Goal: Book appointment/travel/reservation

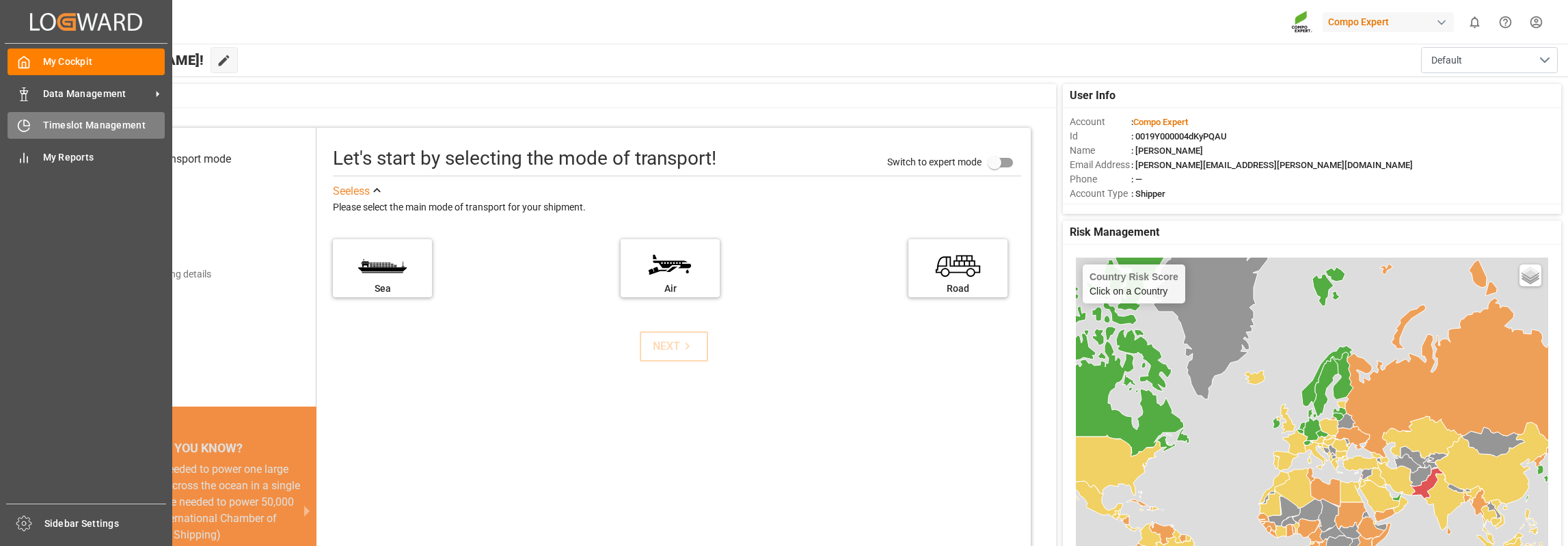
click at [35, 121] on div "Timeslot Management Timeslot Management" at bounding box center [86, 126] width 157 height 27
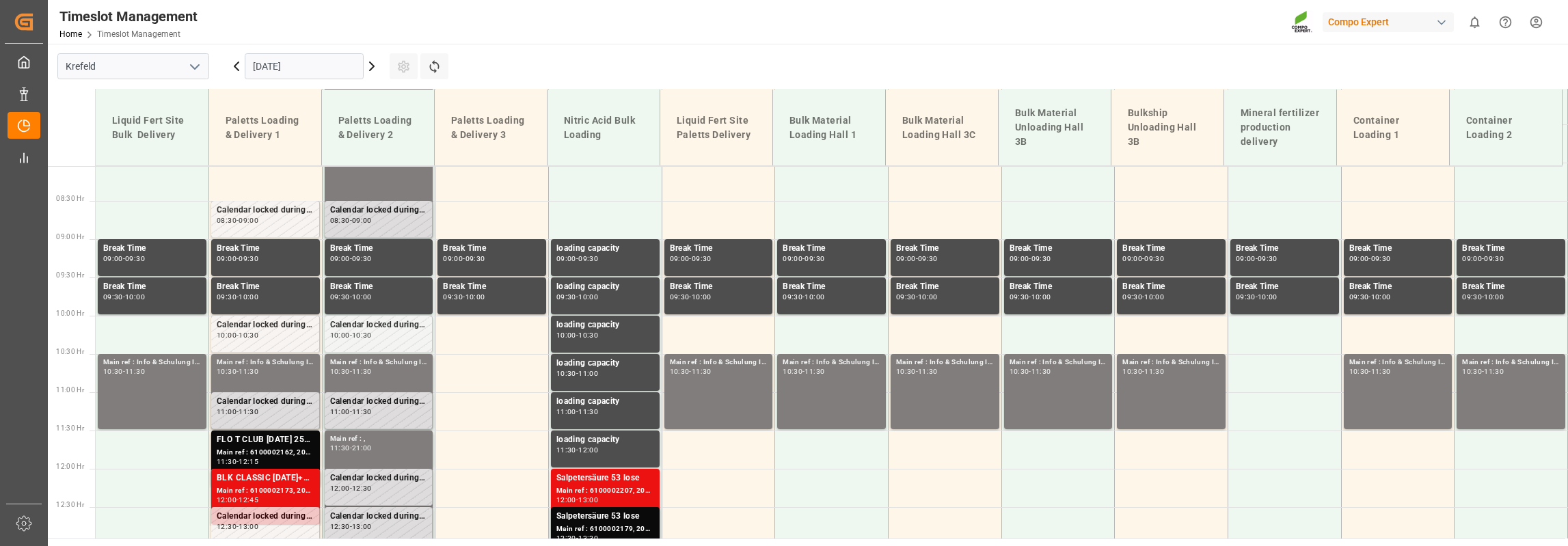
scroll to position [632, 0]
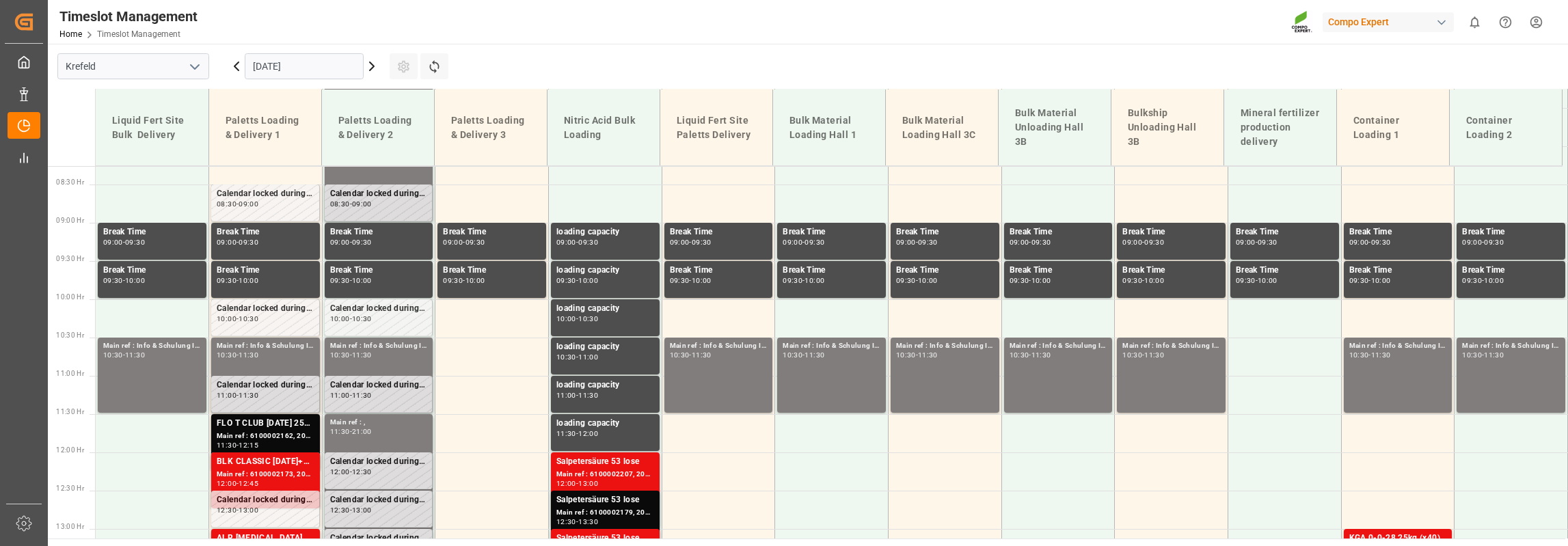
click at [330, 64] on input "[DATE]" at bounding box center [304, 66] width 119 height 26
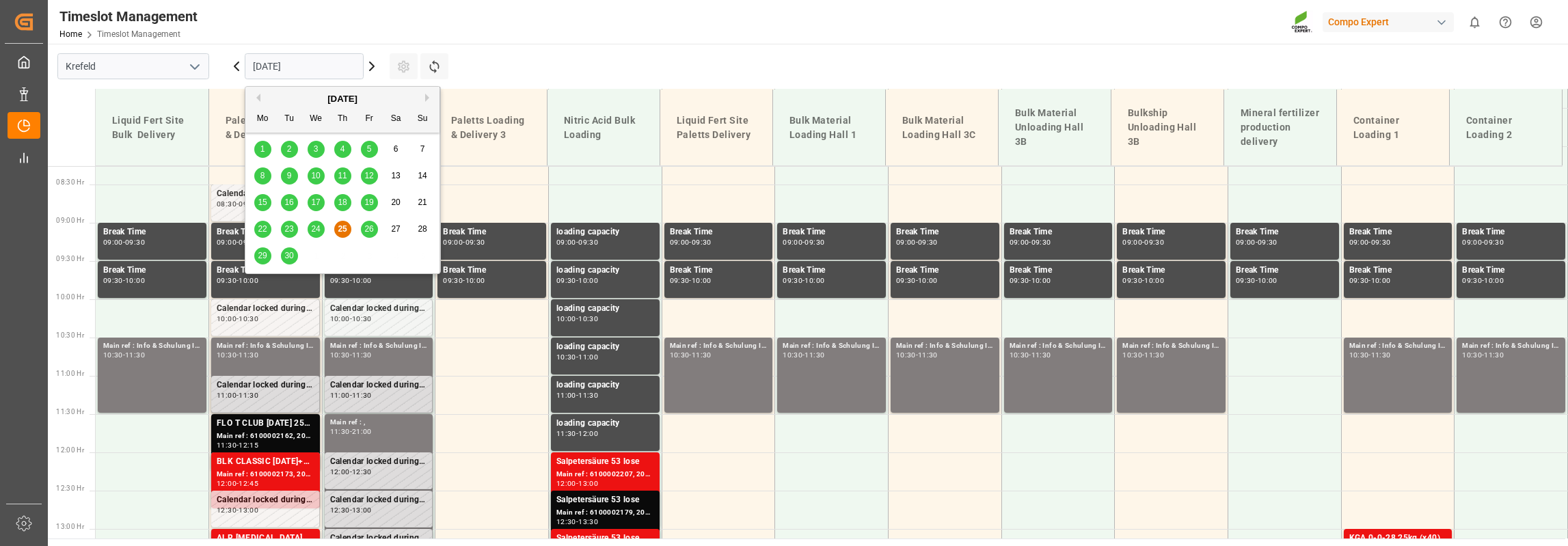
click at [430, 93] on button "Next Month" at bounding box center [429, 97] width 9 height 9
click at [267, 202] on div "13" at bounding box center [263, 202] width 17 height 16
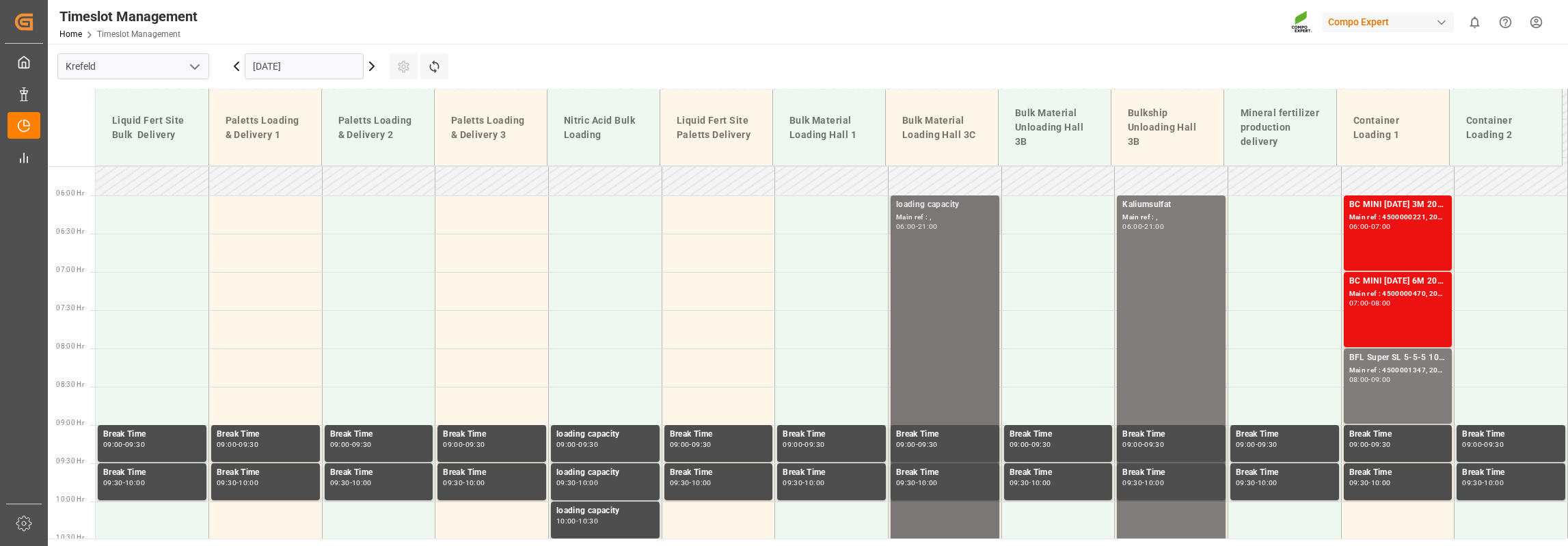
scroll to position [427, 0]
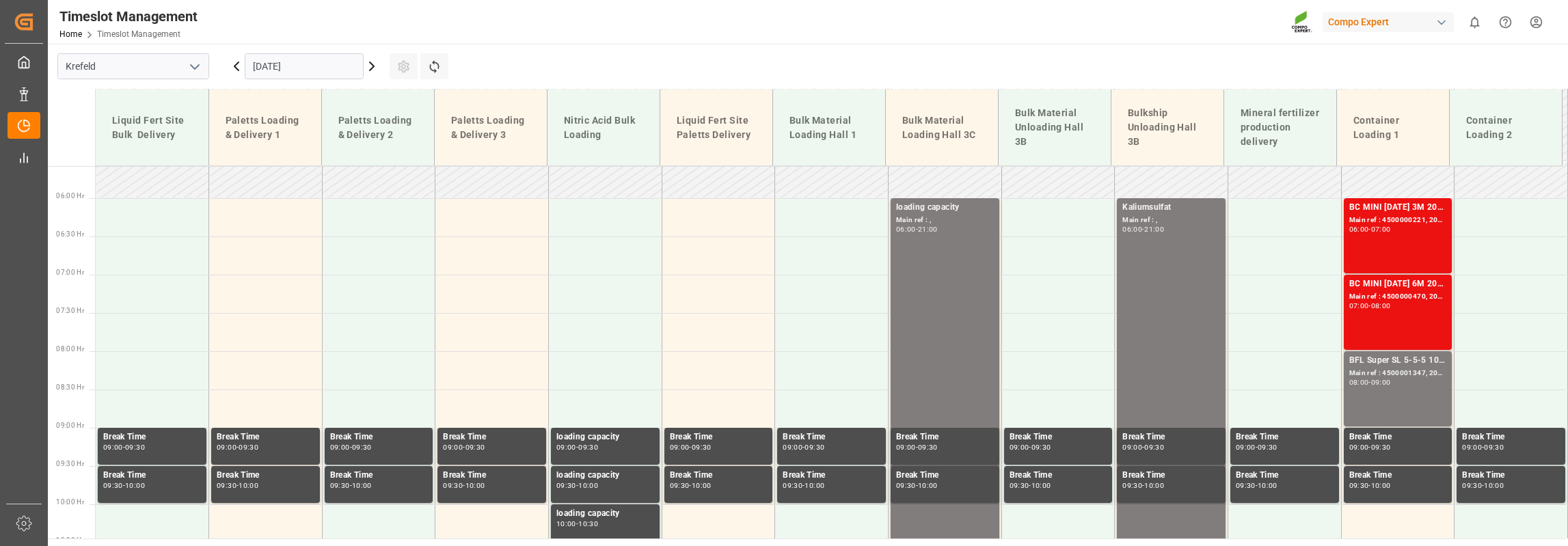
click at [369, 67] on icon at bounding box center [372, 66] width 16 height 16
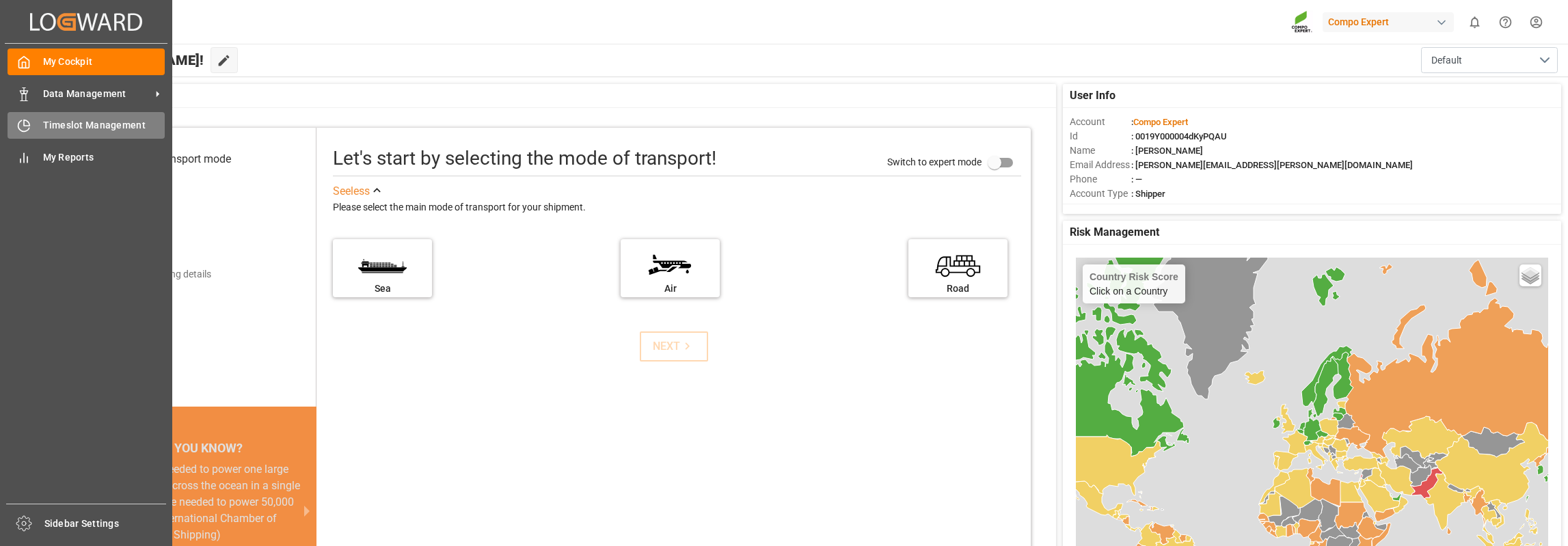
click at [32, 120] on div "Timeslot Management Timeslot Management" at bounding box center [86, 126] width 157 height 27
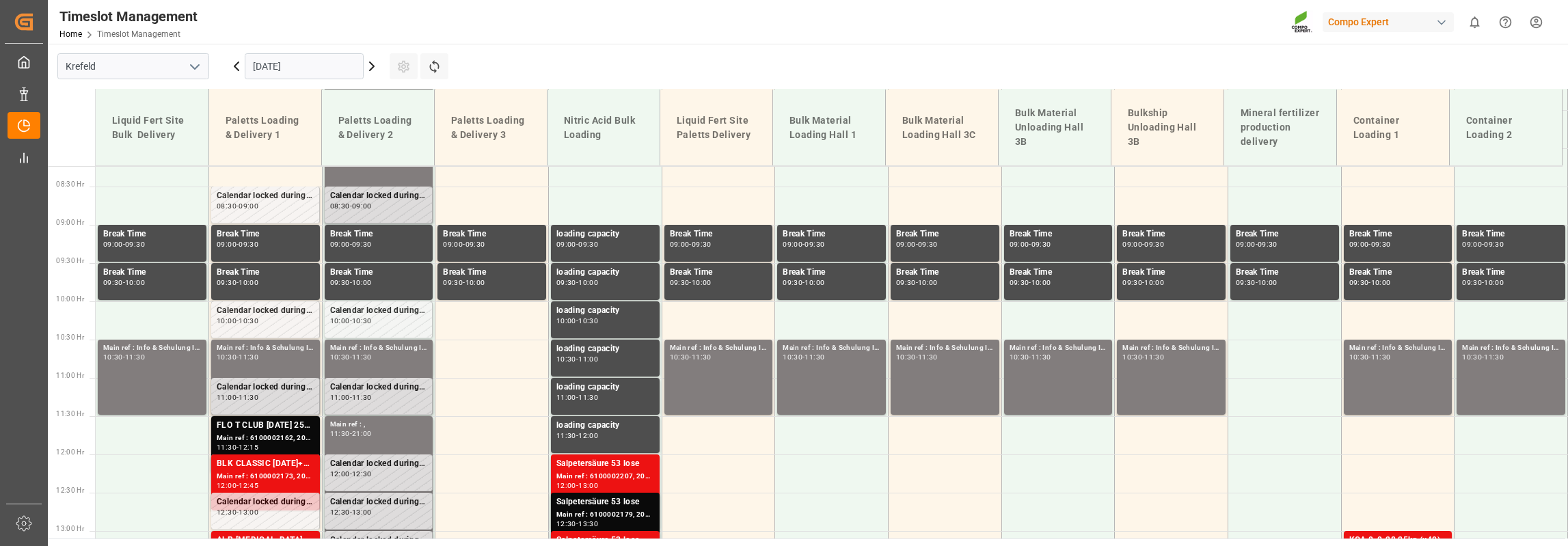
scroll to position [632, 0]
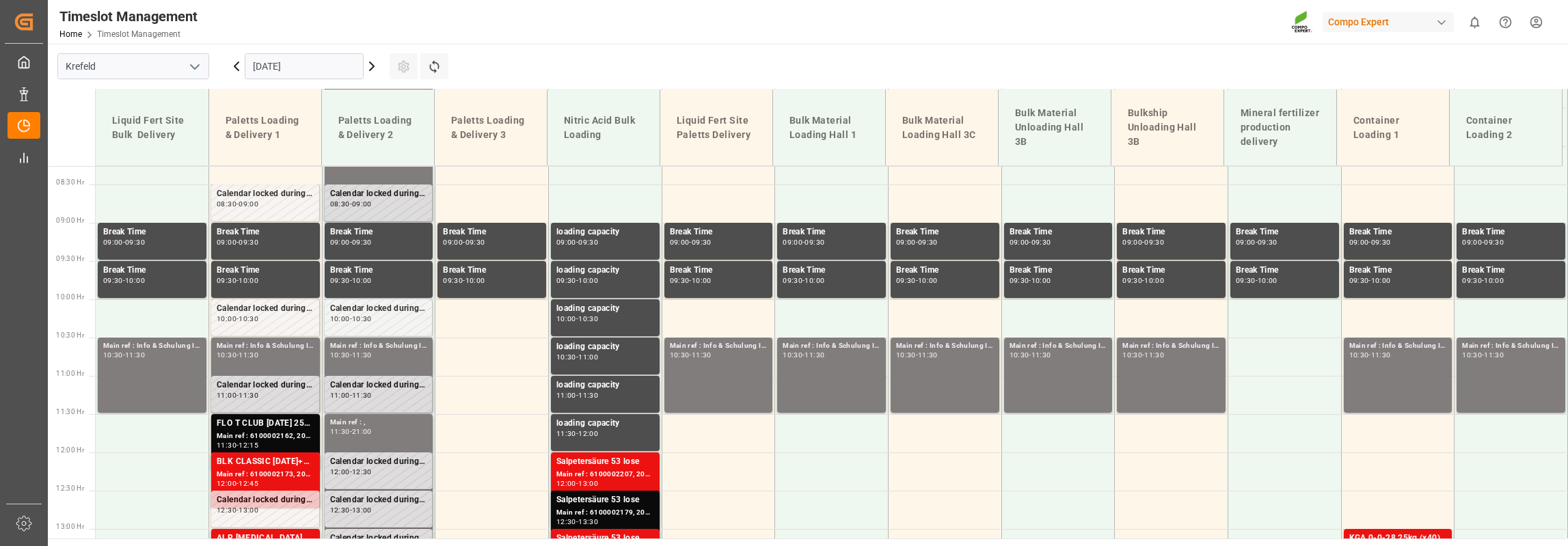
click at [281, 67] on input "[DATE]" at bounding box center [304, 66] width 119 height 26
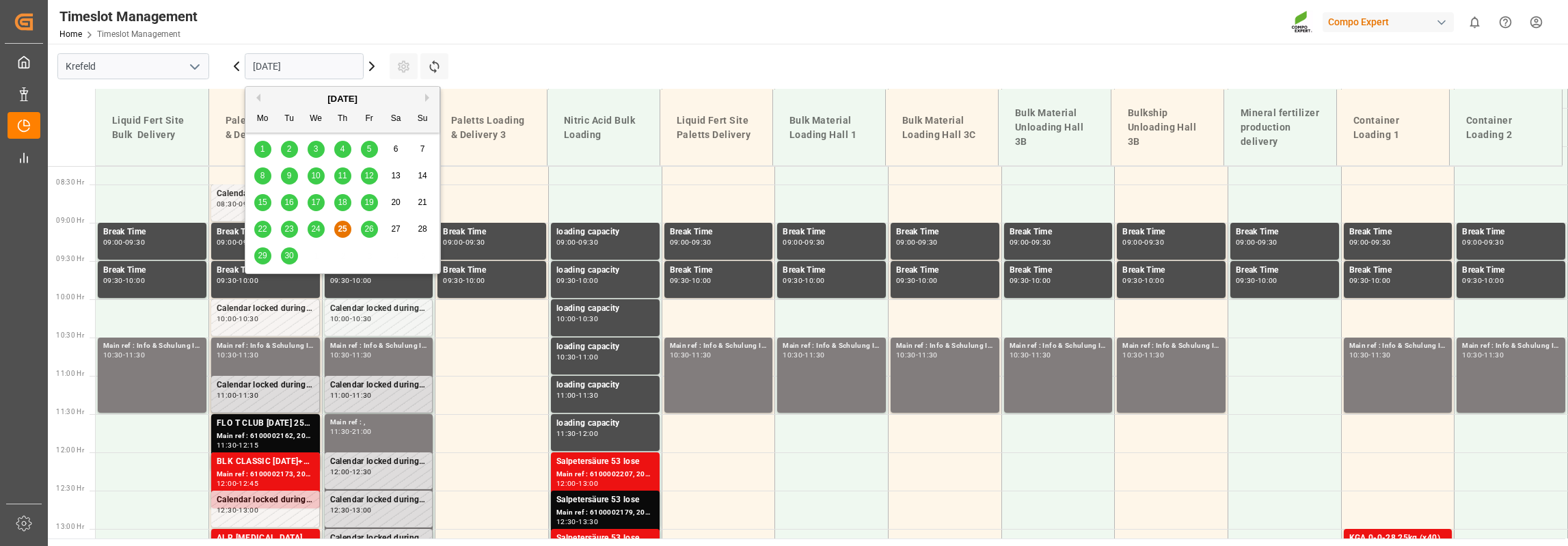
click at [427, 98] on button "Next Month" at bounding box center [429, 97] width 9 height 9
click at [262, 255] on span "27" at bounding box center [261, 255] width 9 height 10
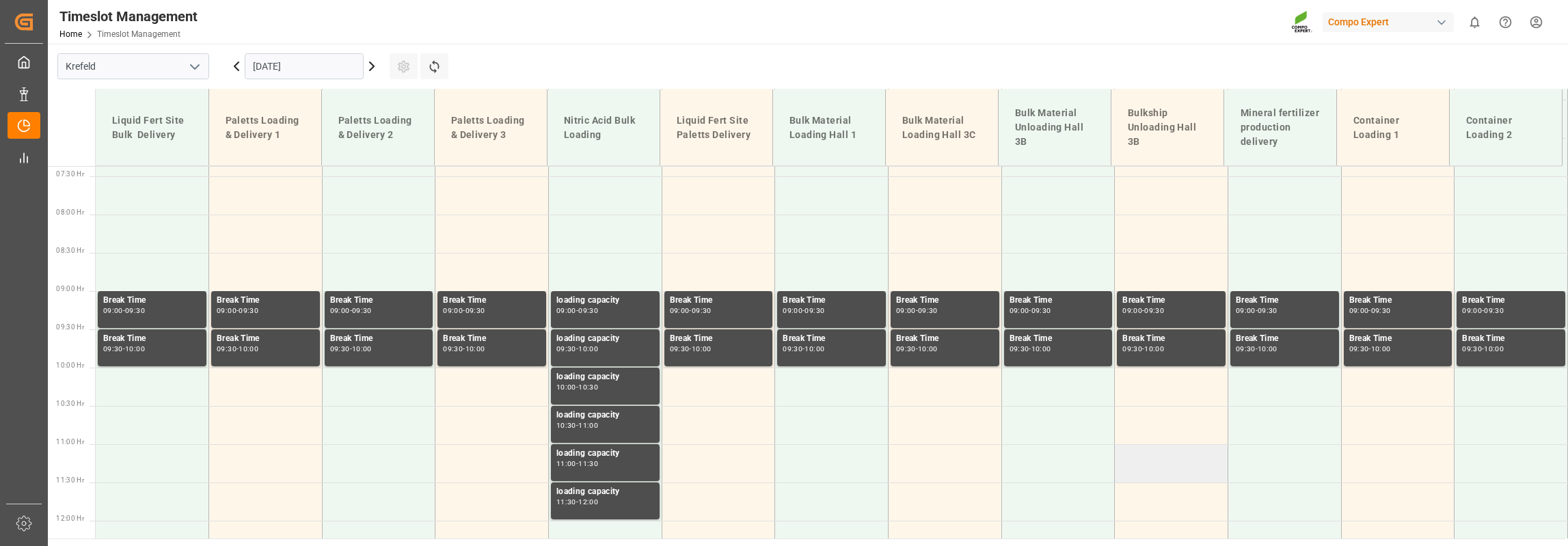
scroll to position [427, 0]
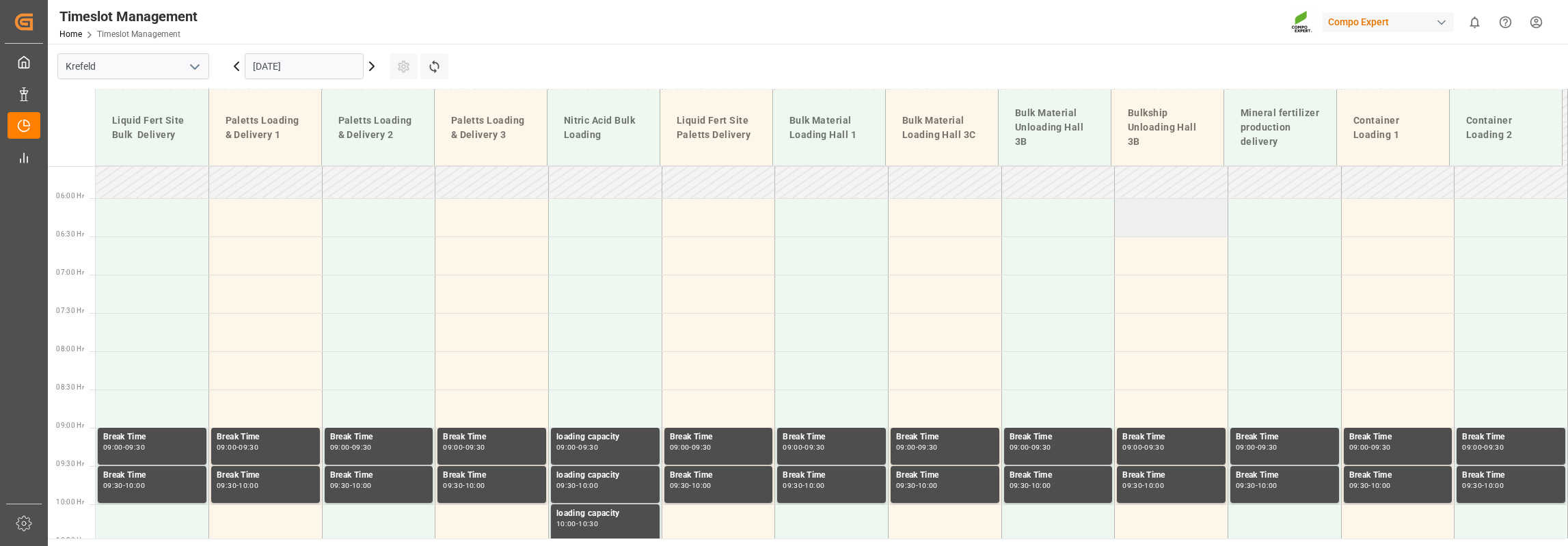
click at [1169, 216] on td at bounding box center [1171, 217] width 113 height 38
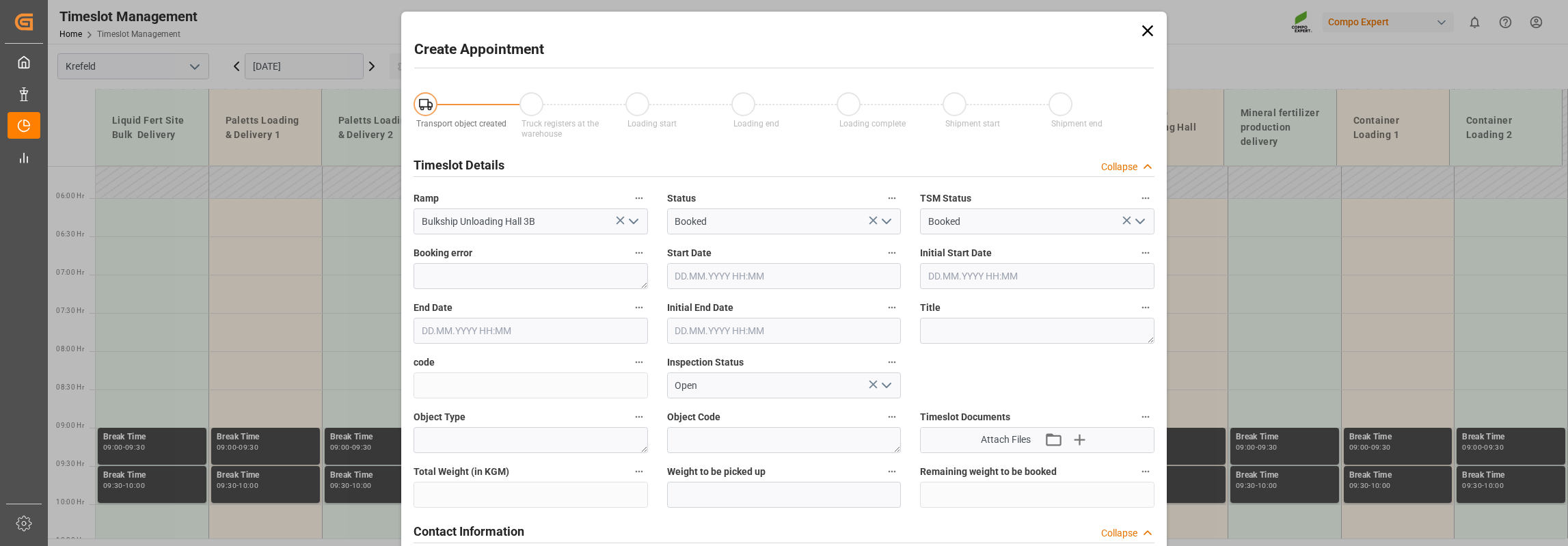
type input "27.10.2025 06:00"
type input "27.10.2025 06:30"
click at [974, 338] on textarea at bounding box center [1037, 330] width 234 height 26
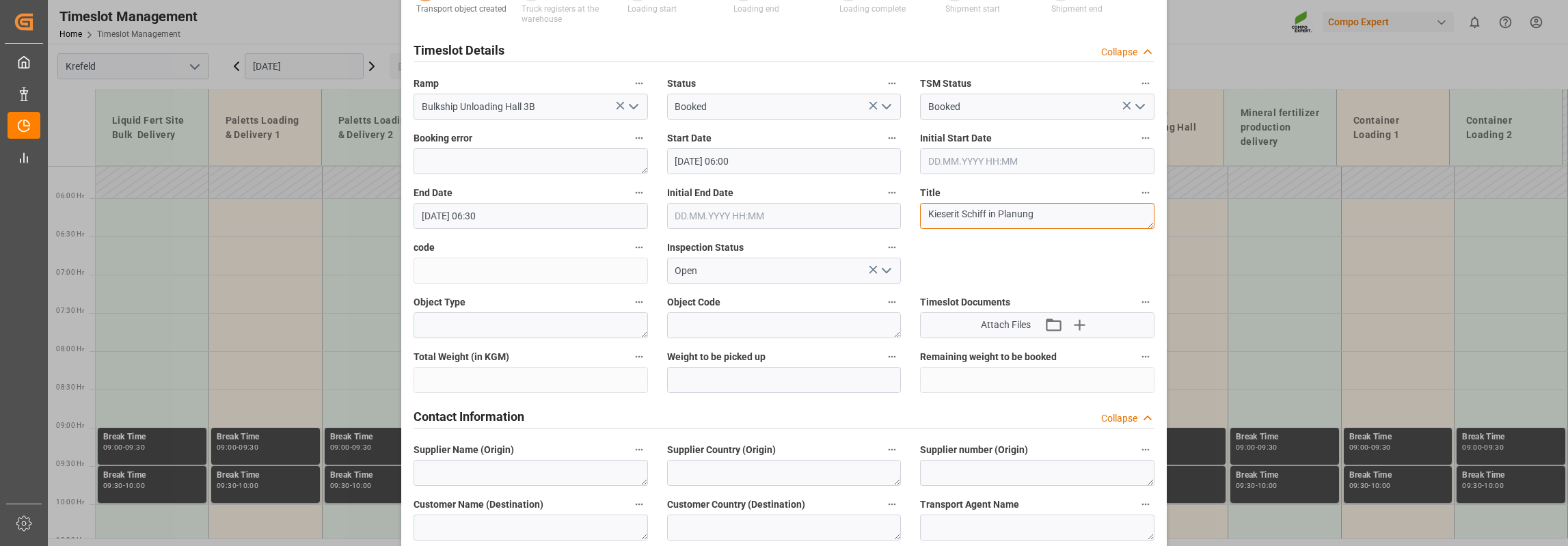
scroll to position [136, 0]
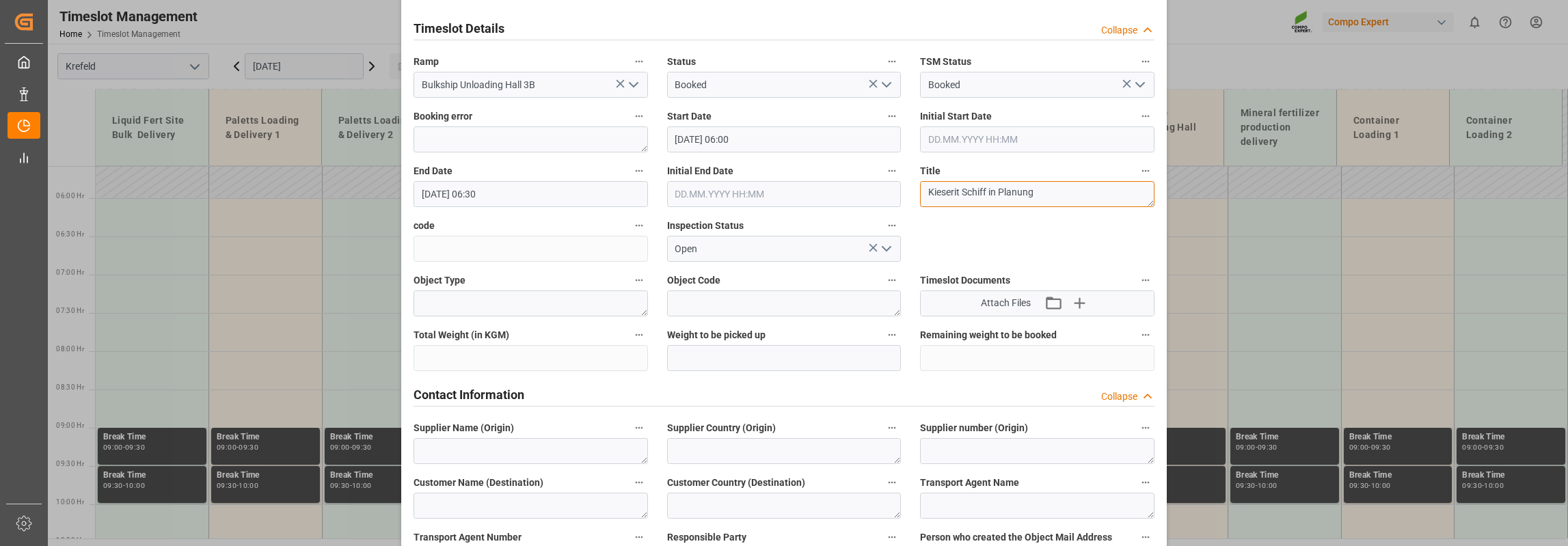
type textarea "Kieserit Schiff in Planung"
click at [708, 365] on input "text" at bounding box center [784, 357] width 234 height 26
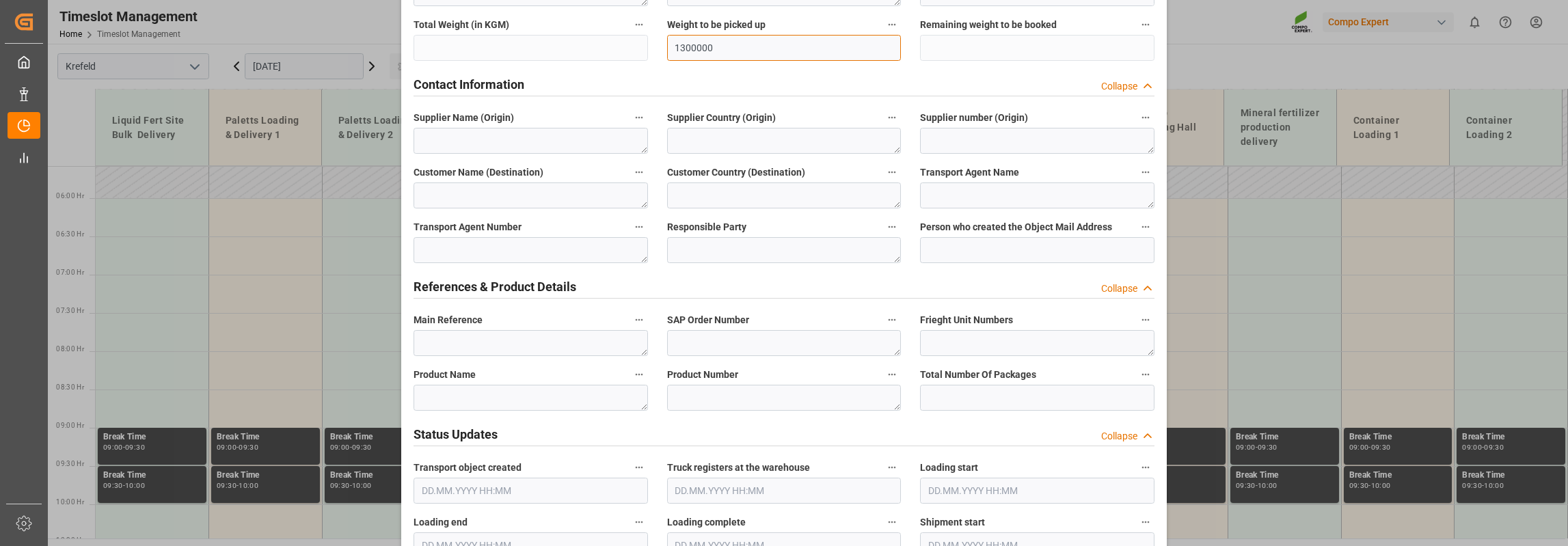
scroll to position [478, 0]
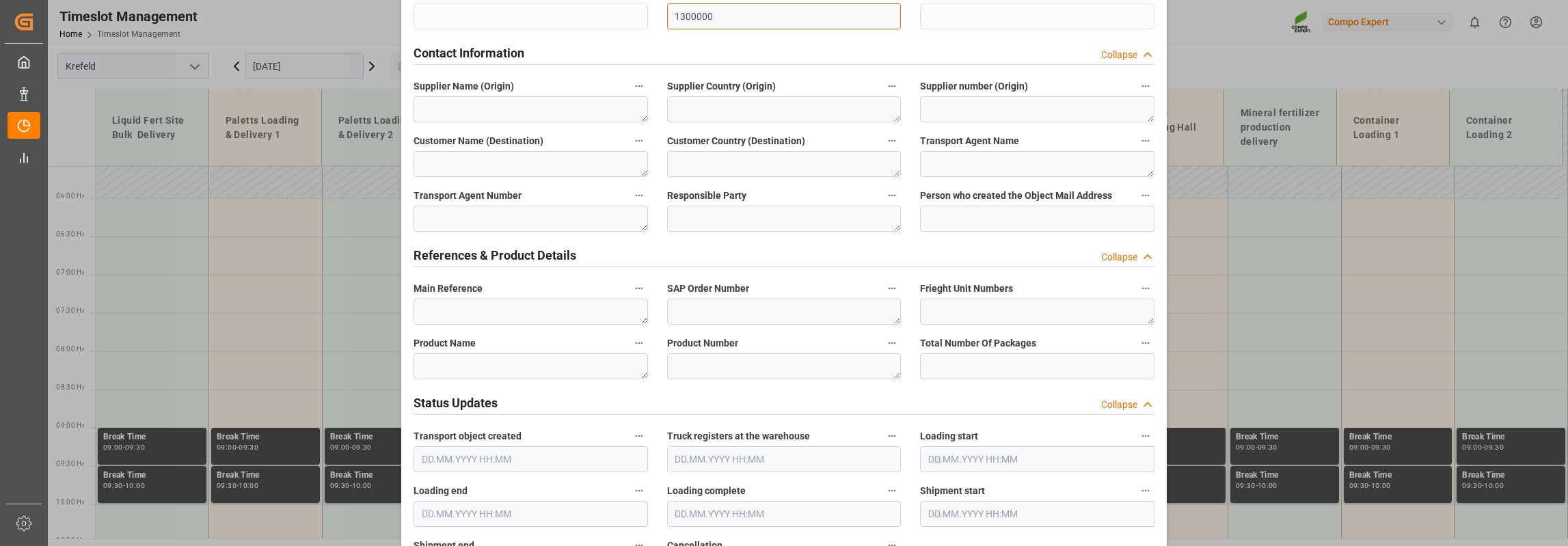
type input "1300000"
click at [518, 367] on textarea at bounding box center [531, 366] width 234 height 26
type textarea "K"
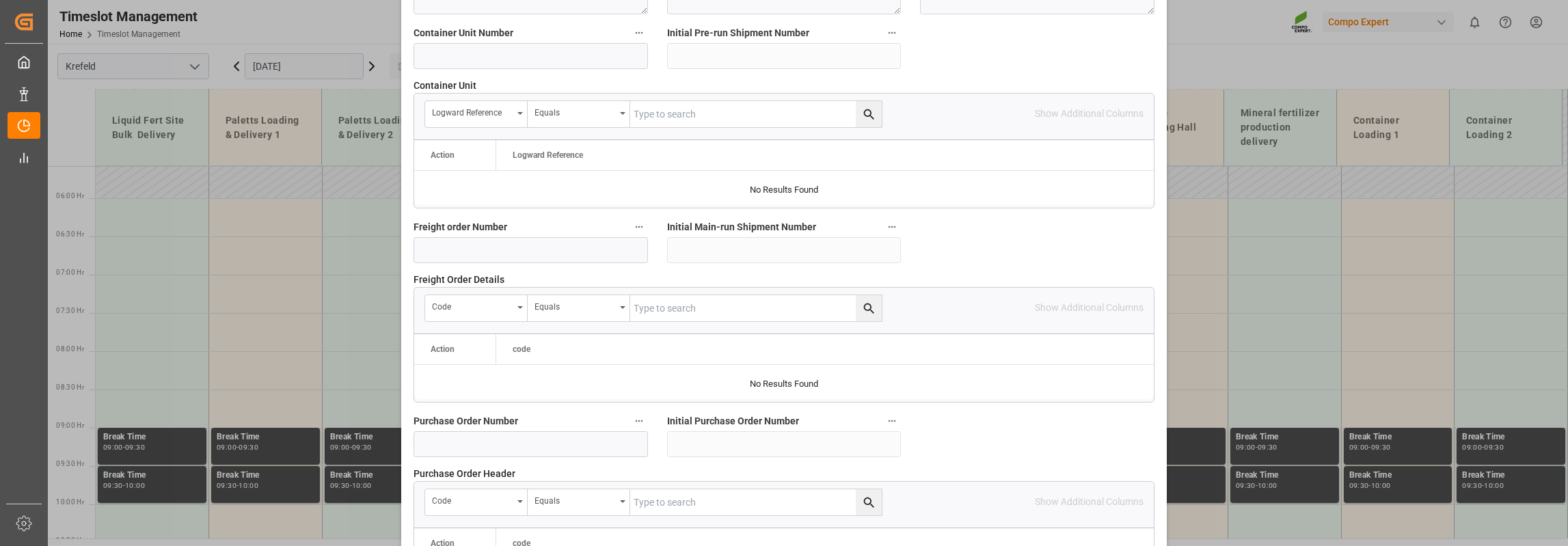
scroll to position [1162, 0]
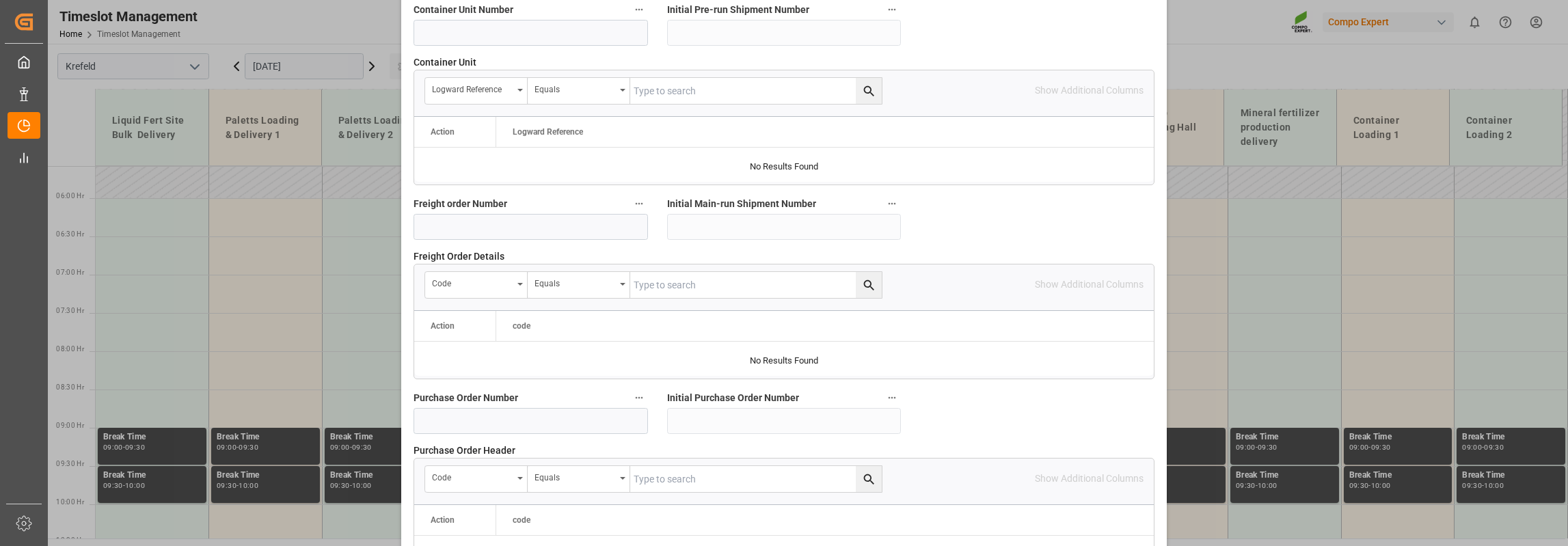
type textarea "Kieserit"
click at [538, 417] on input at bounding box center [531, 420] width 234 height 26
type input "4500005940"
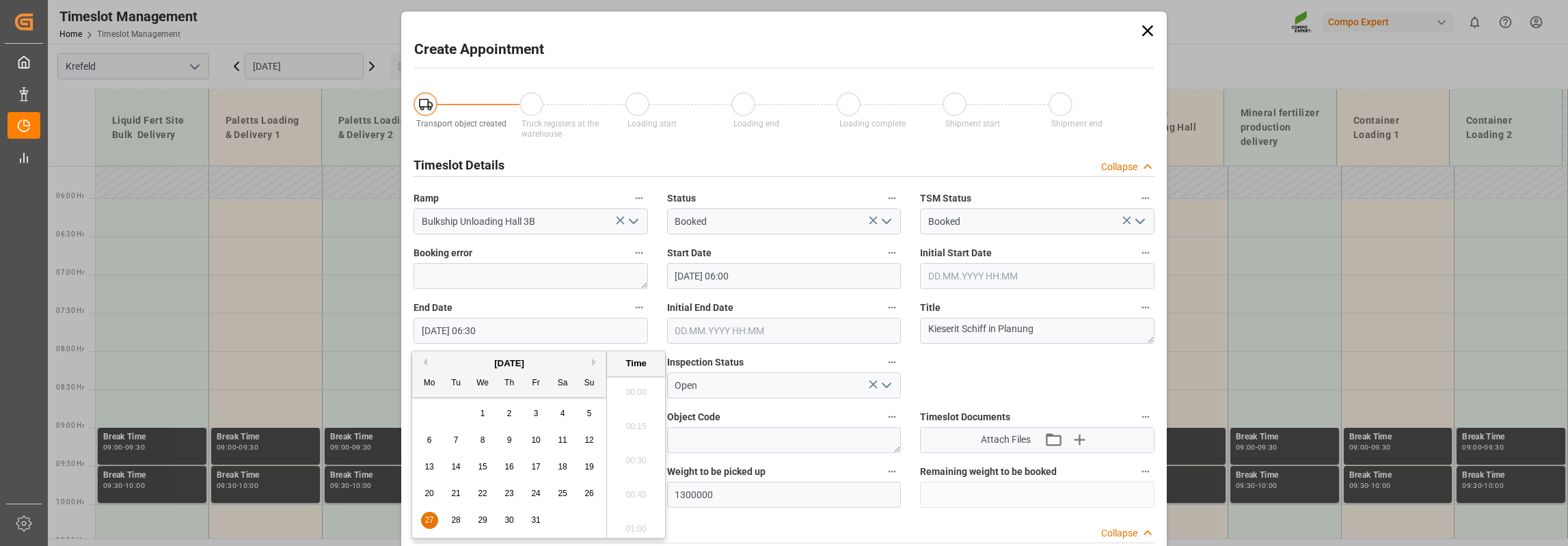
scroll to position [824, 0]
drag, startPoint x: 470, startPoint y: 332, endPoint x: 479, endPoint y: 333, distance: 9.1
click at [479, 333] on input "27.10.2025 06:30" at bounding box center [531, 330] width 234 height 26
click at [486, 333] on input "27.10.2025 21:30" at bounding box center [531, 330] width 234 height 26
type input "27.10.2025 21:00"
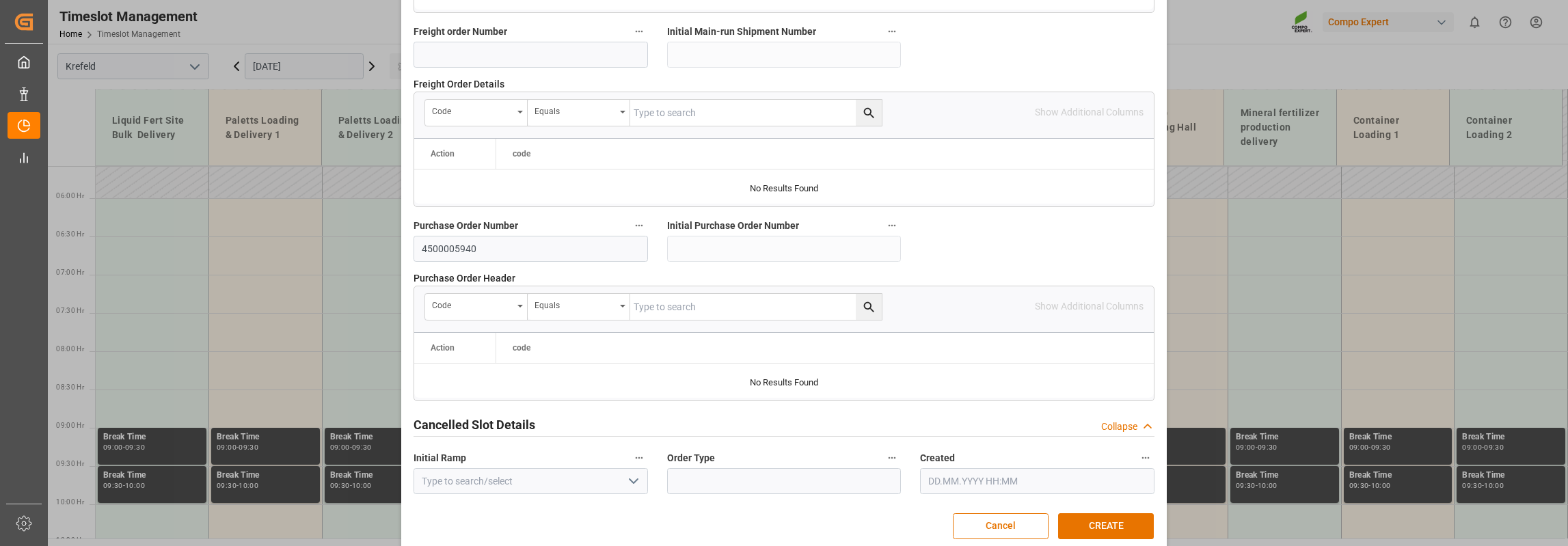
scroll to position [1347, 0]
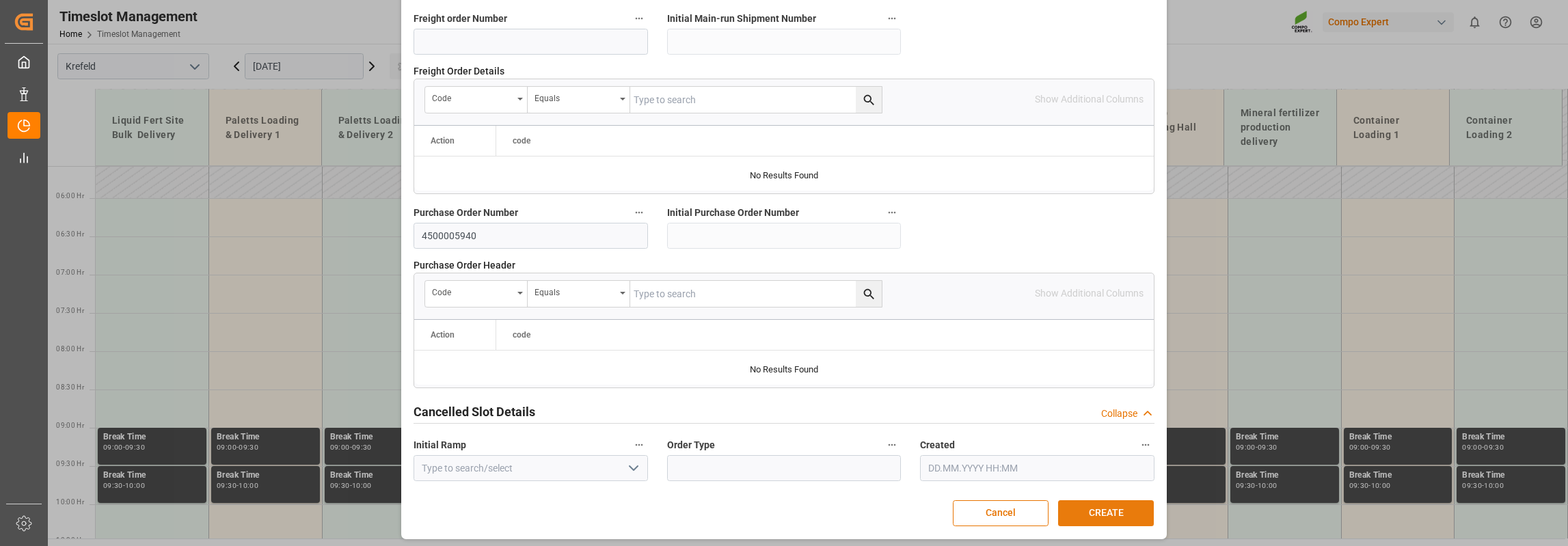
click at [1120, 505] on button "CREATE" at bounding box center [1106, 513] width 95 height 26
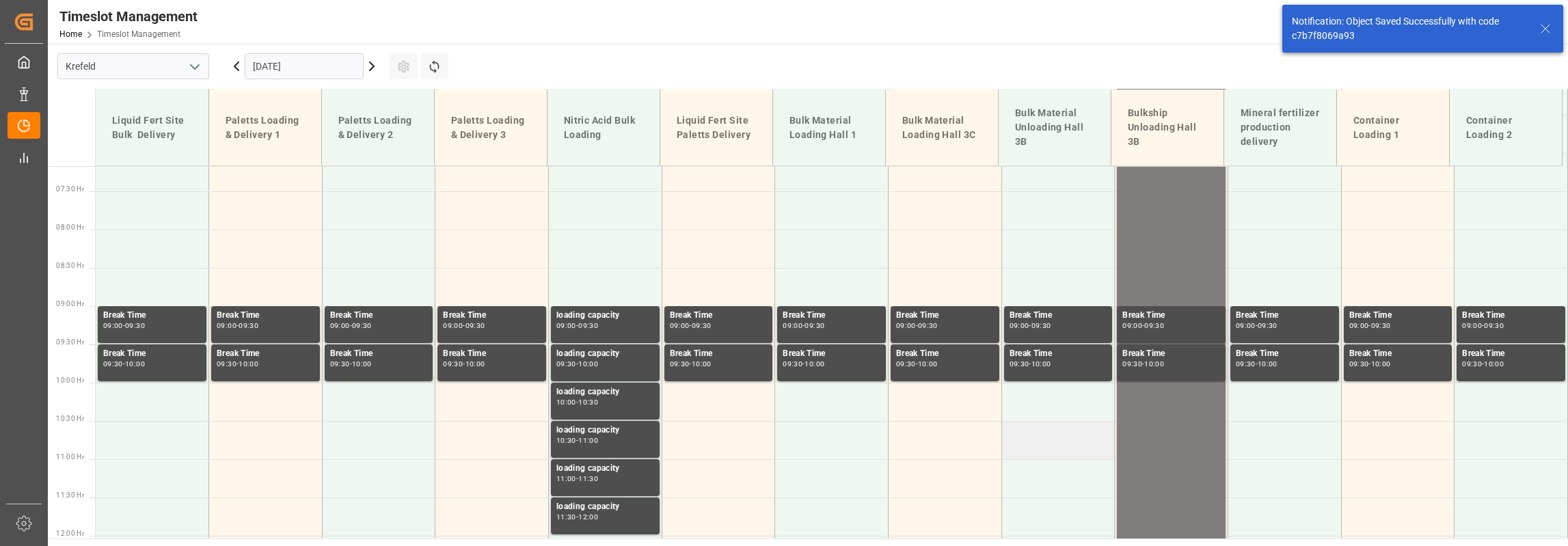
scroll to position [538, 0]
